Goal: Task Accomplishment & Management: Complete application form

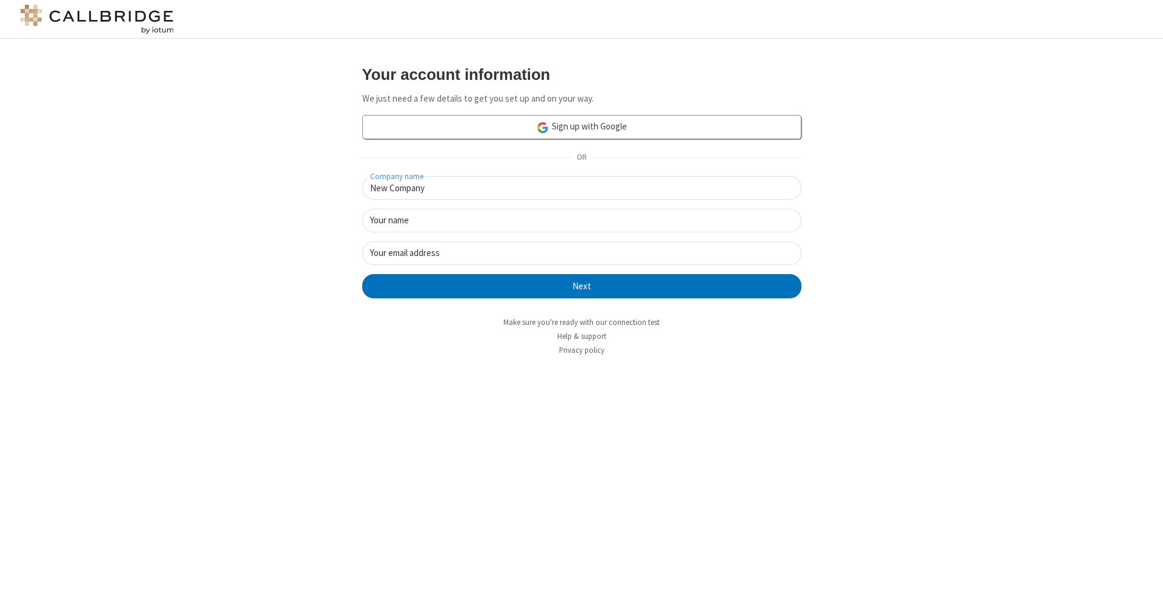
type input "New Company"
type input "New User"
type input "[EMAIL_ADDRESS]"
click at [581, 285] on button "Next" at bounding box center [581, 286] width 439 height 24
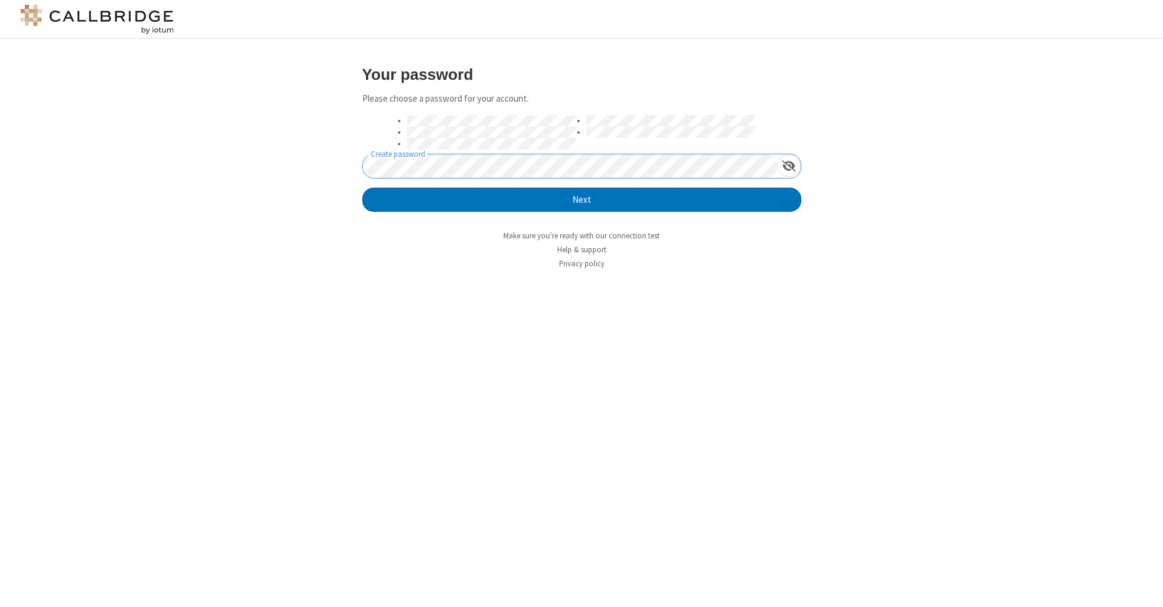
click at [581, 199] on button "Next" at bounding box center [581, 200] width 439 height 24
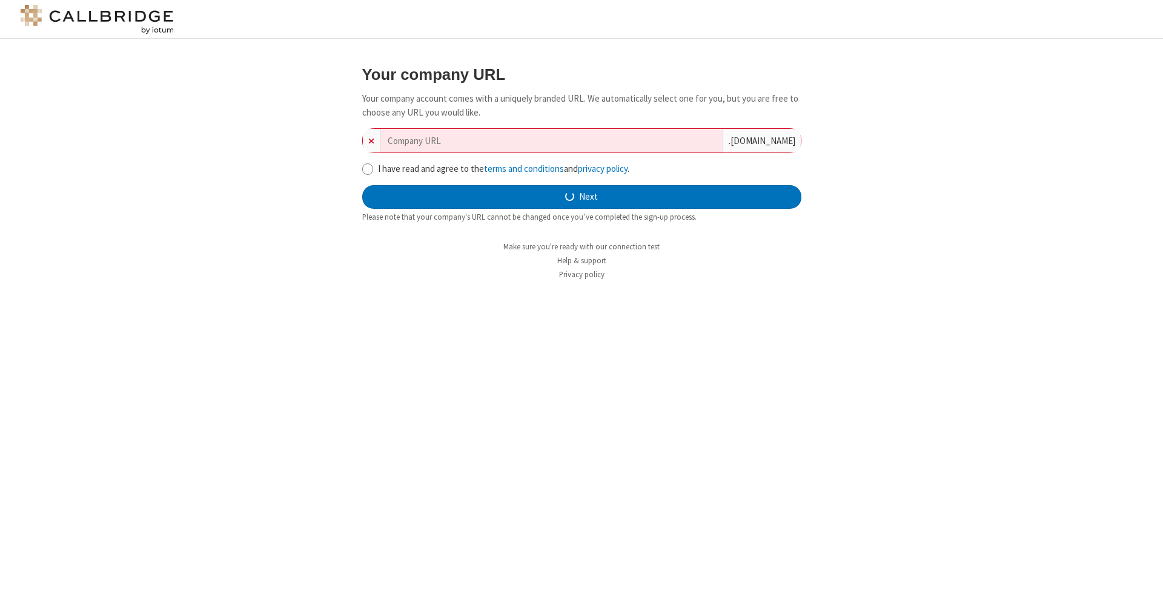
type input "new-company-triple-buffered-18065"
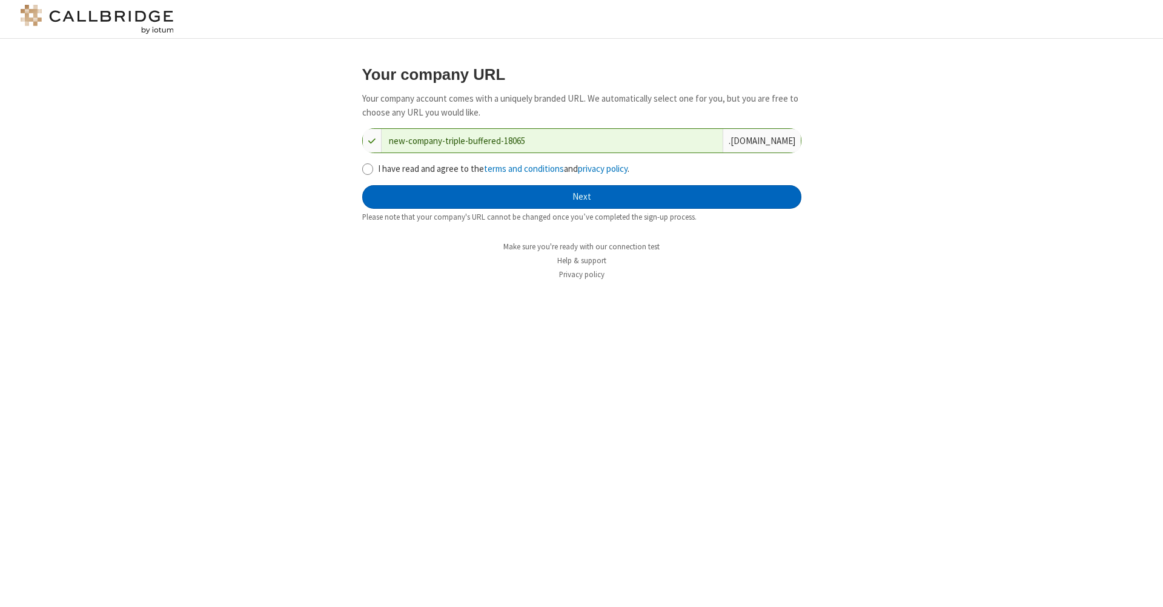
click at [581, 196] on button "Next" at bounding box center [581, 197] width 439 height 24
